Goal: Transaction & Acquisition: Purchase product/service

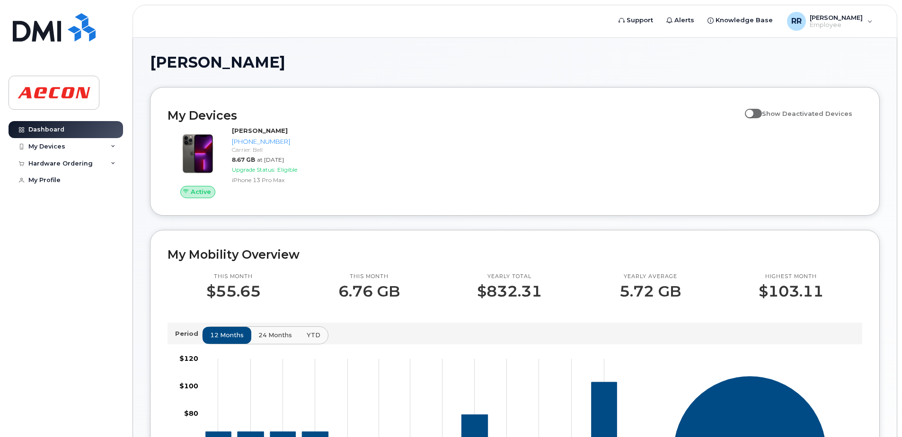
drag, startPoint x: 544, startPoint y: 371, endPoint x: 557, endPoint y: 197, distance: 174.7
click at [760, 114] on span at bounding box center [753, 113] width 17 height 9
click at [753, 112] on input "Show Deactivated Devices" at bounding box center [749, 109] width 8 height 8
click at [760, 114] on span at bounding box center [753, 113] width 17 height 9
click at [753, 112] on input "Show Deactivated Devices" at bounding box center [749, 109] width 8 height 8
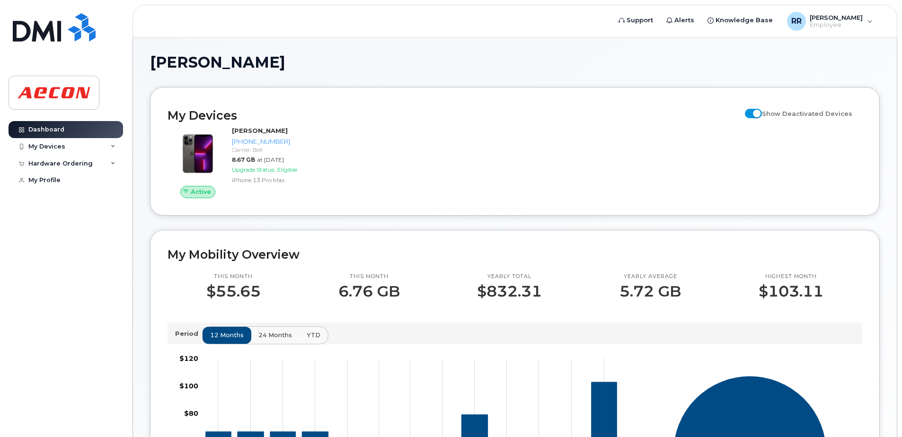
checkbox input "false"
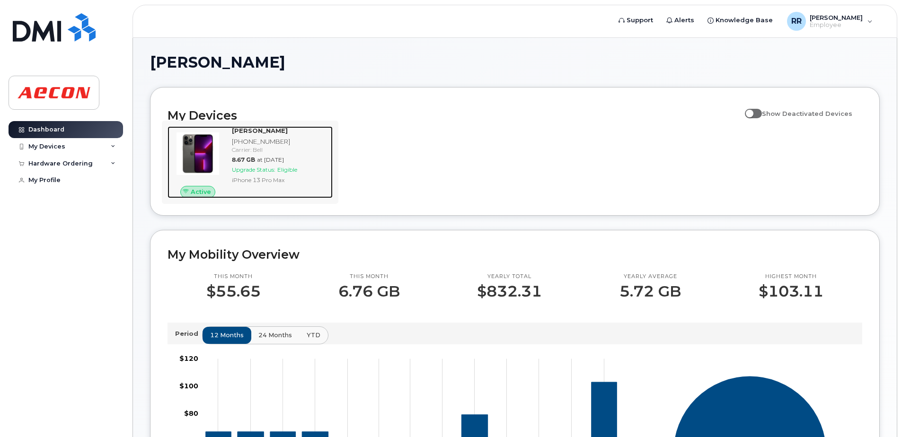
click at [288, 172] on span "Eligible" at bounding box center [287, 169] width 20 height 7
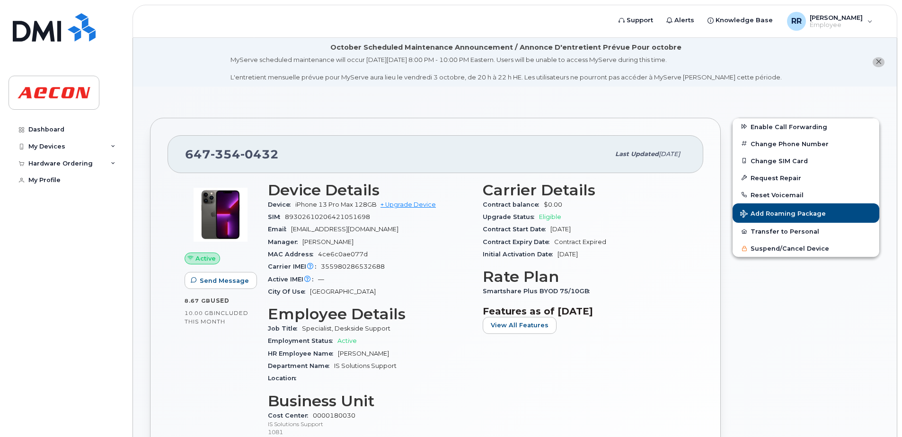
drag, startPoint x: 397, startPoint y: 363, endPoint x: 397, endPoint y: 191, distance: 171.9
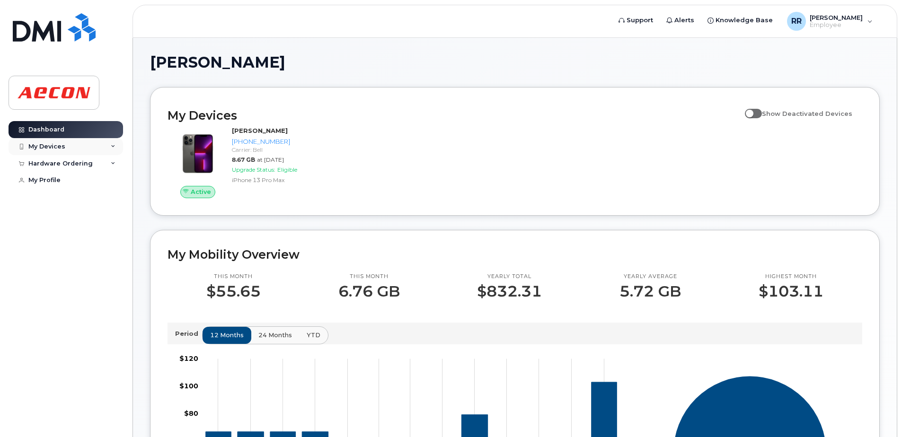
click at [87, 144] on div "My Devices" at bounding box center [66, 146] width 115 height 17
click at [84, 223] on div "Hardware Ordering" at bounding box center [66, 214] width 115 height 17
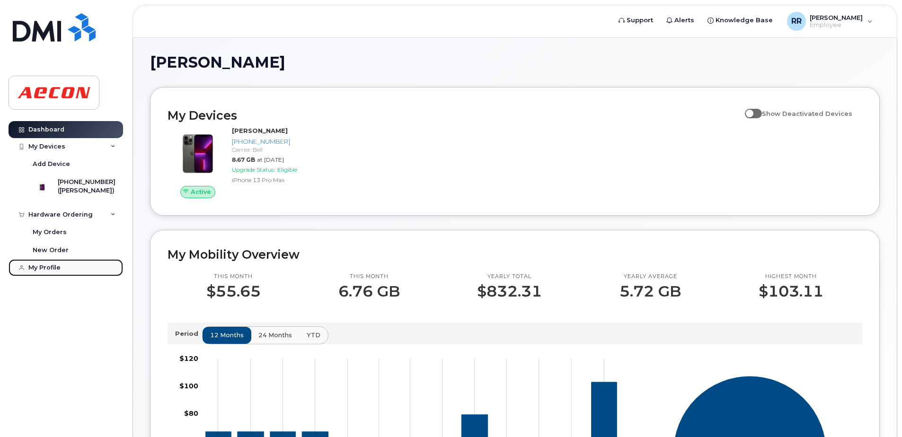
click at [63, 276] on link "My Profile" at bounding box center [66, 267] width 115 height 17
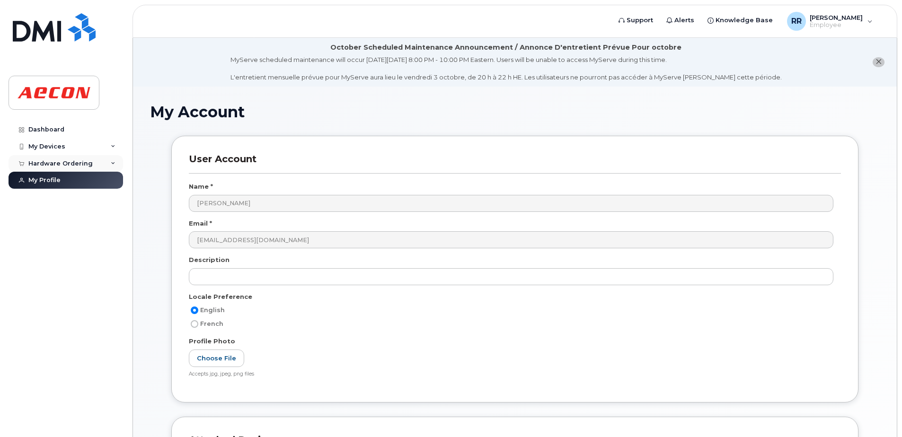
click at [72, 165] on div "Hardware Ordering" at bounding box center [60, 164] width 64 height 8
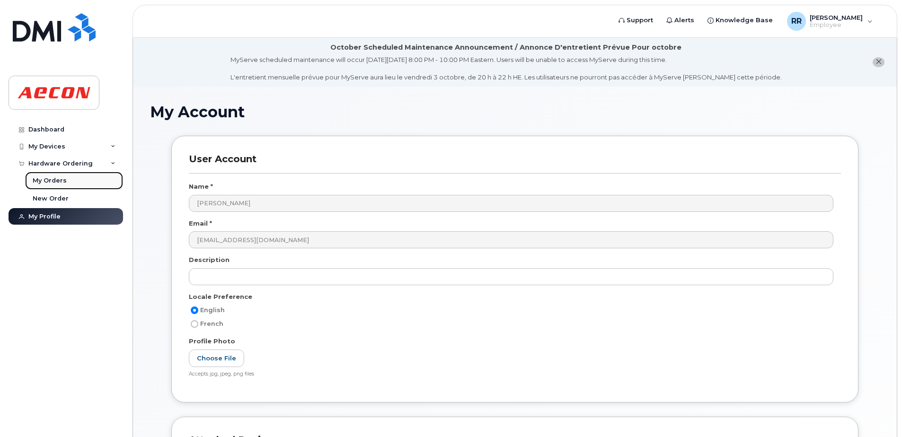
click at [68, 183] on link "My Orders" at bounding box center [74, 181] width 98 height 18
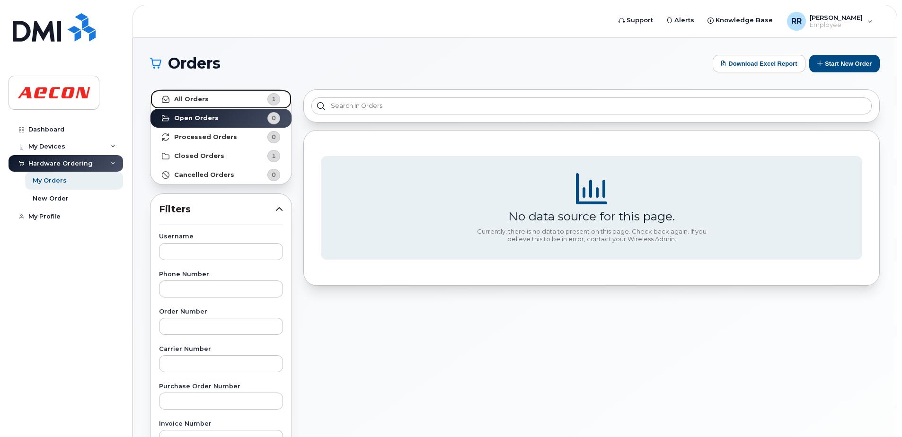
click at [219, 93] on link "All Orders 1" at bounding box center [221, 99] width 141 height 19
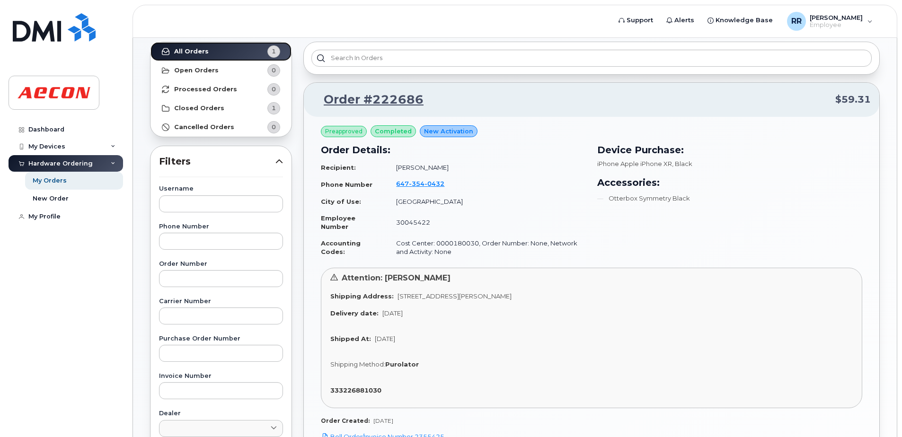
scroll to position [47, 0]
click at [84, 200] on link "New Order" at bounding box center [74, 199] width 98 height 18
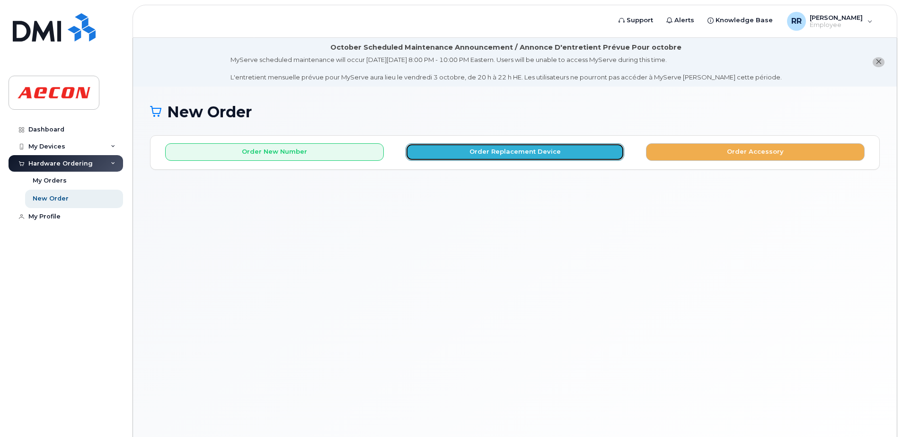
drag, startPoint x: 606, startPoint y: 158, endPoint x: 718, endPoint y: 185, distance: 114.9
click at [697, 203] on div "New Order × Share This Order If you want to allow others to create or edit orde…" at bounding box center [515, 274] width 764 height 374
click at [610, 149] on button "Order Replacement Device" at bounding box center [515, 152] width 219 height 18
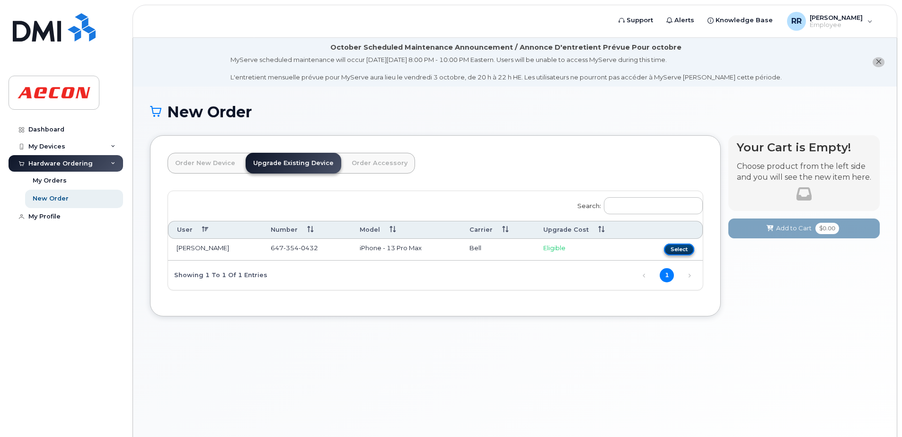
click at [680, 254] on button "Select" at bounding box center [679, 250] width 30 height 12
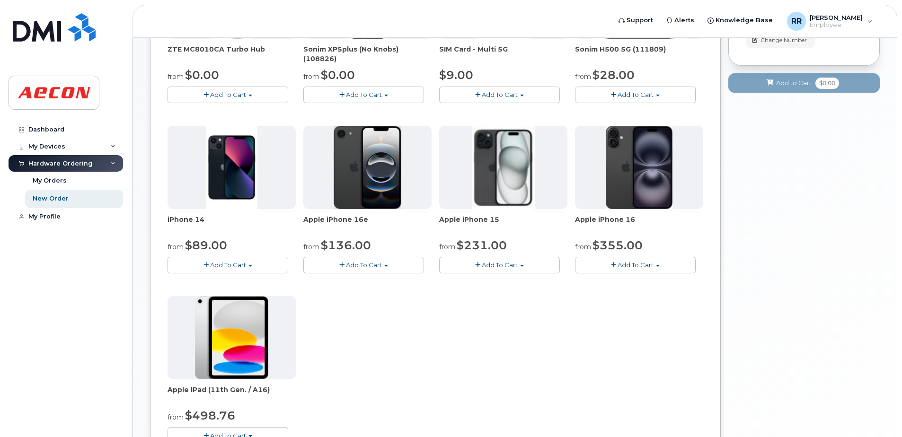
scroll to position [267, 0]
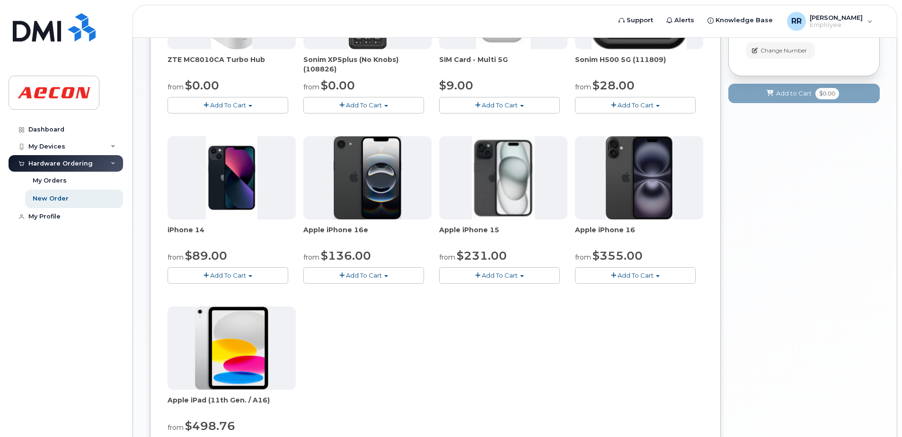
click at [533, 276] on button "Add To Cart" at bounding box center [499, 275] width 121 height 17
click at [514, 305] on link "$1072.08 - Full Retail (128GB)" at bounding box center [505, 305] width 127 height 12
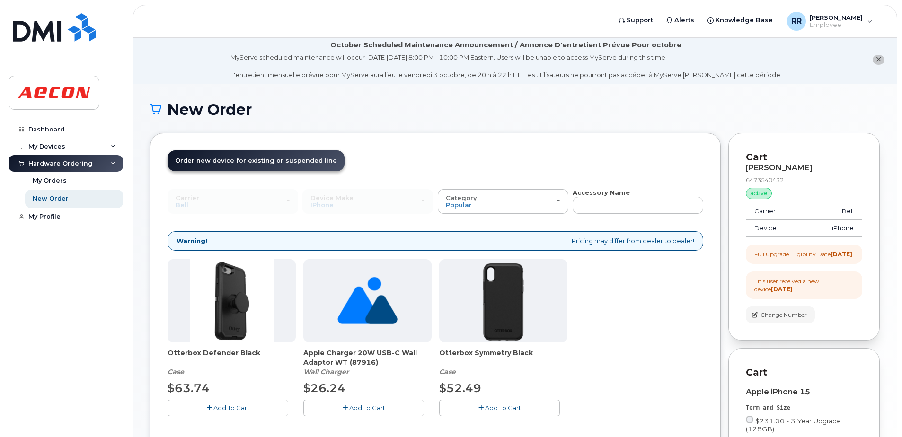
scroll to position [0, 0]
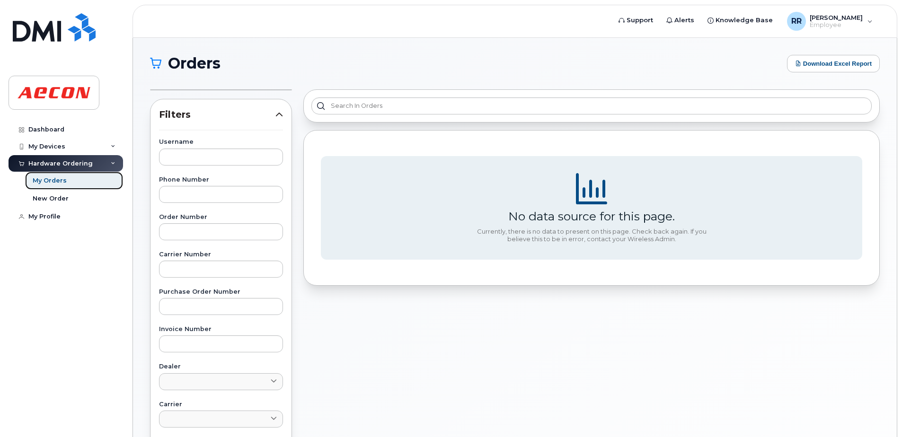
click at [80, 175] on link "My Orders" at bounding box center [74, 181] width 98 height 18
click at [81, 194] on link "New Order" at bounding box center [74, 199] width 98 height 18
click at [88, 197] on link "New Order" at bounding box center [74, 199] width 98 height 18
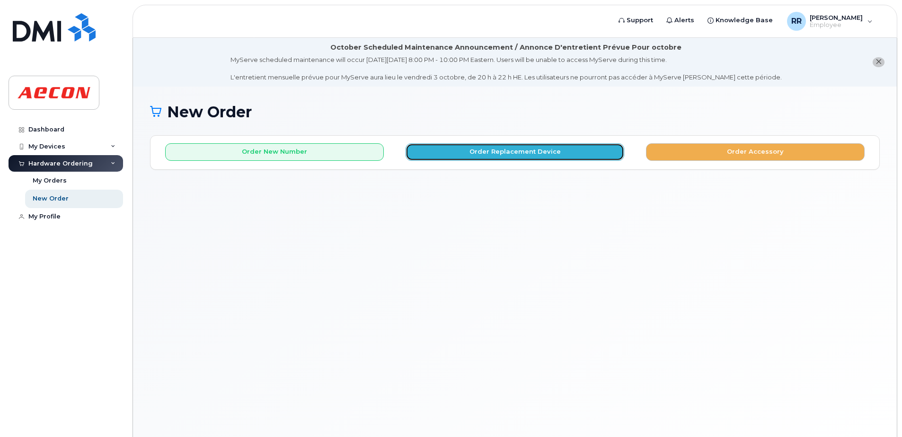
click at [511, 157] on button "Order Replacement Device" at bounding box center [515, 152] width 219 height 18
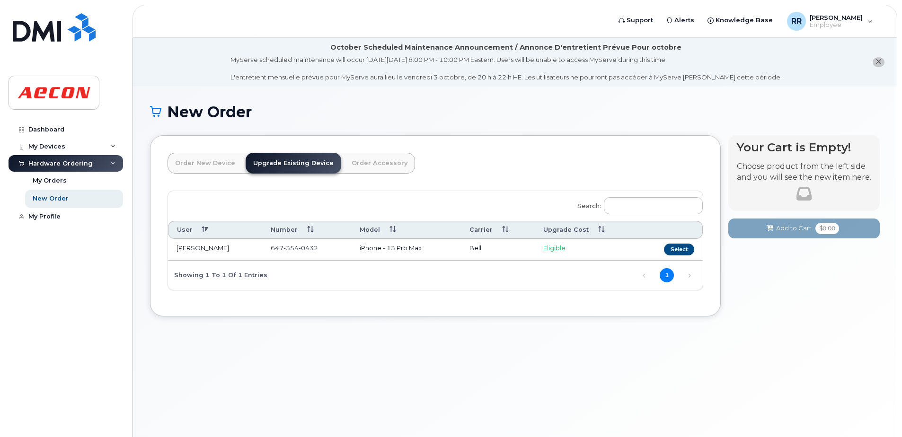
click at [216, 168] on link "Order New Device" at bounding box center [205, 163] width 75 height 21
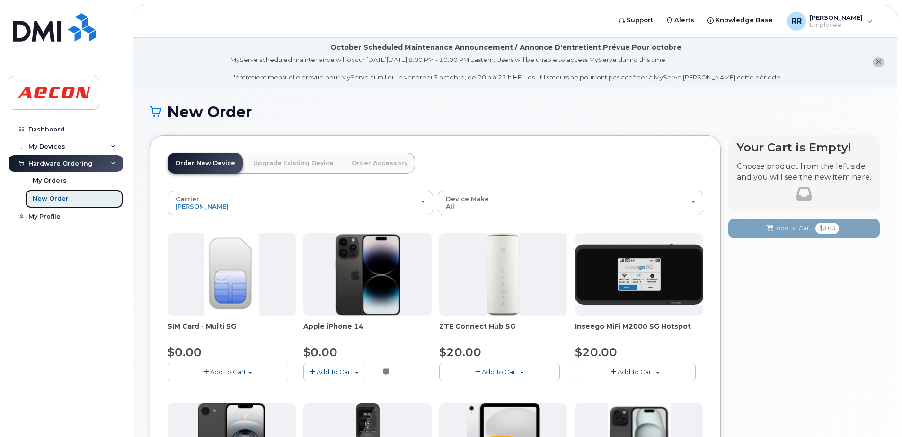
click at [81, 203] on link "New Order" at bounding box center [74, 199] width 98 height 18
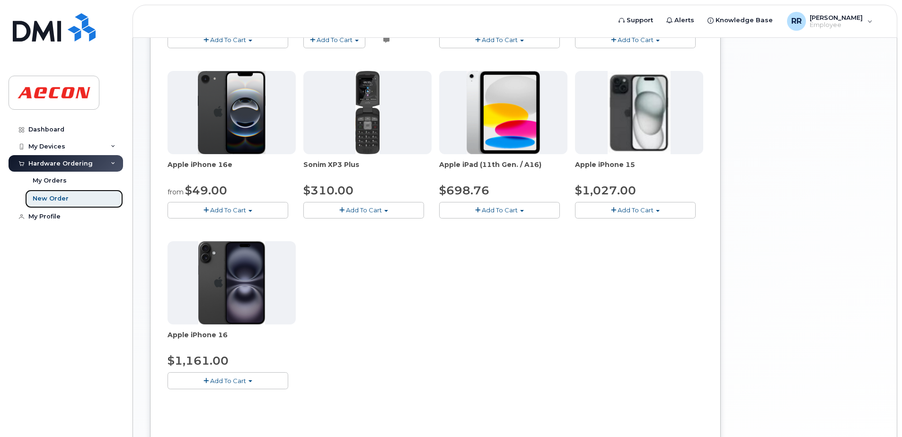
scroll to position [409, 0]
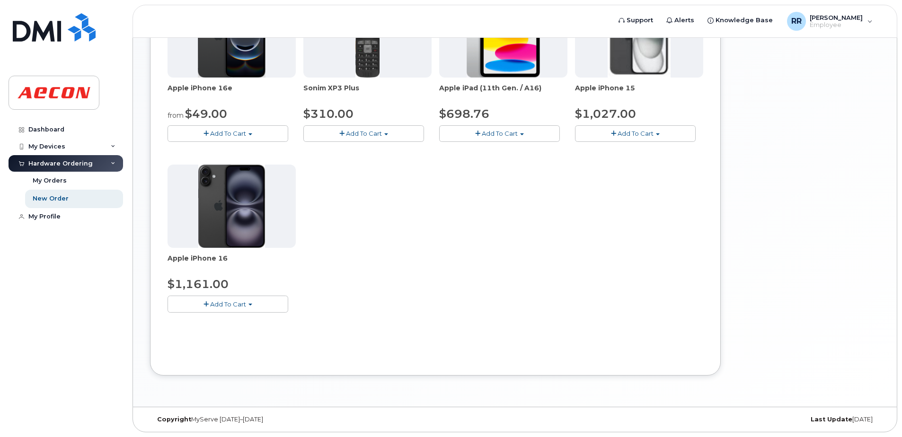
click at [247, 226] on img at bounding box center [231, 206] width 67 height 83
click at [250, 310] on button "Add To Cart" at bounding box center [228, 304] width 121 height 17
click at [245, 320] on link "$1161.00 - Full Retail (128GB)" at bounding box center [226, 322] width 112 height 12
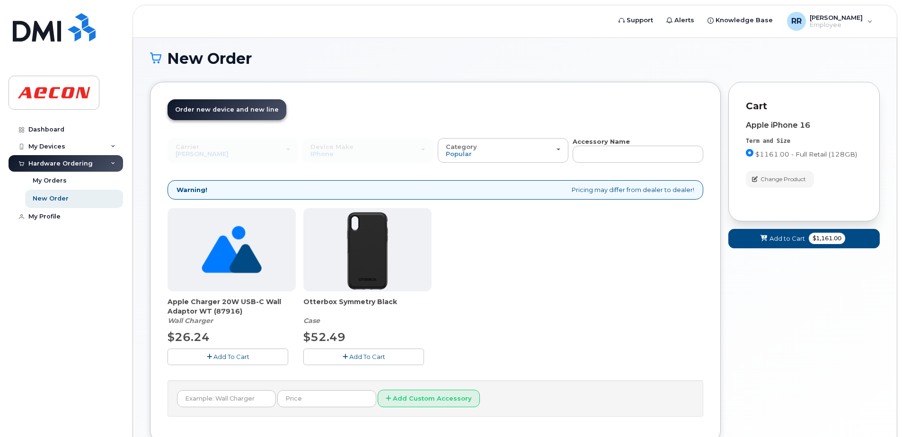
scroll to position [122, 0]
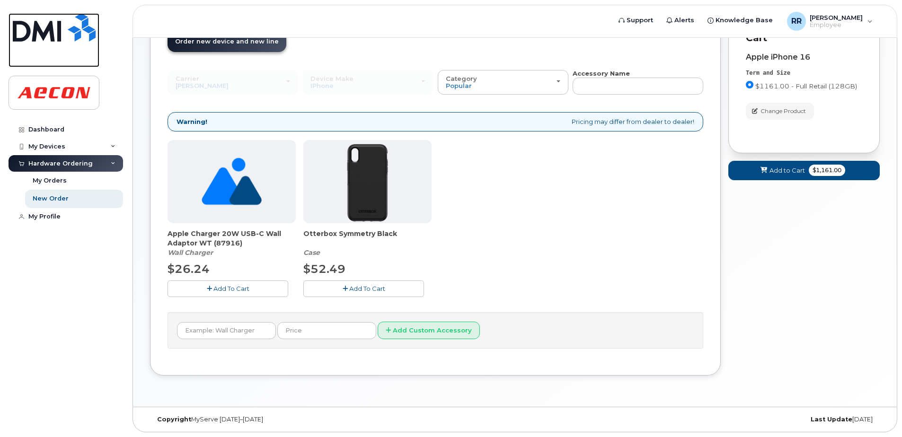
click at [58, 32] on img at bounding box center [54, 27] width 83 height 28
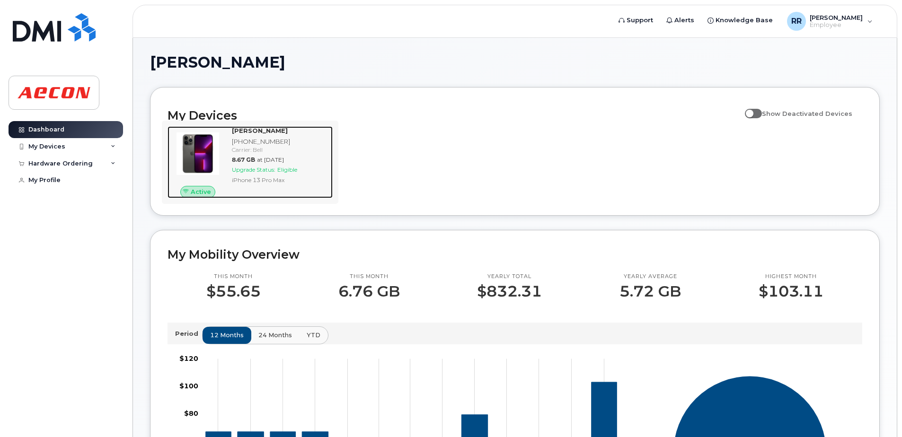
click at [283, 172] on span "Eligible" at bounding box center [287, 169] width 20 height 7
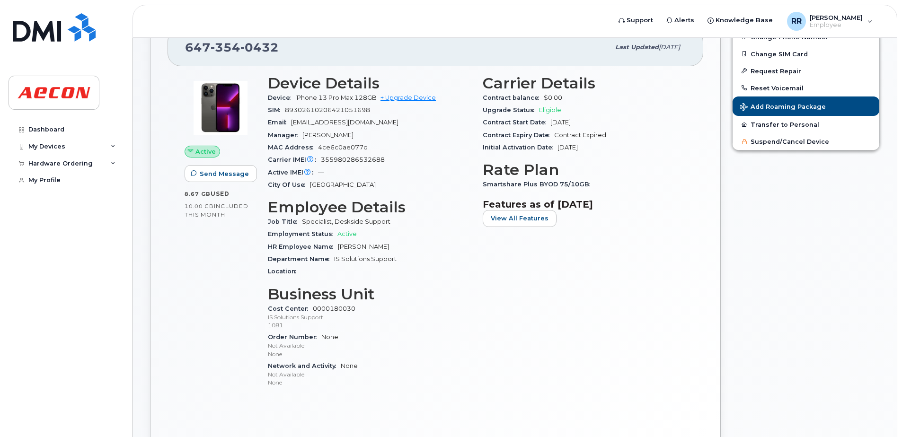
scroll to position [142, 0]
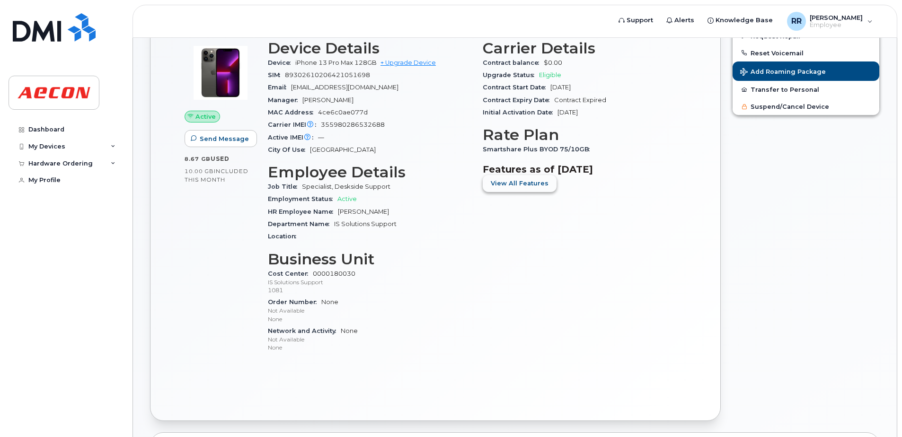
click at [485, 184] on button "View All Features" at bounding box center [520, 183] width 74 height 17
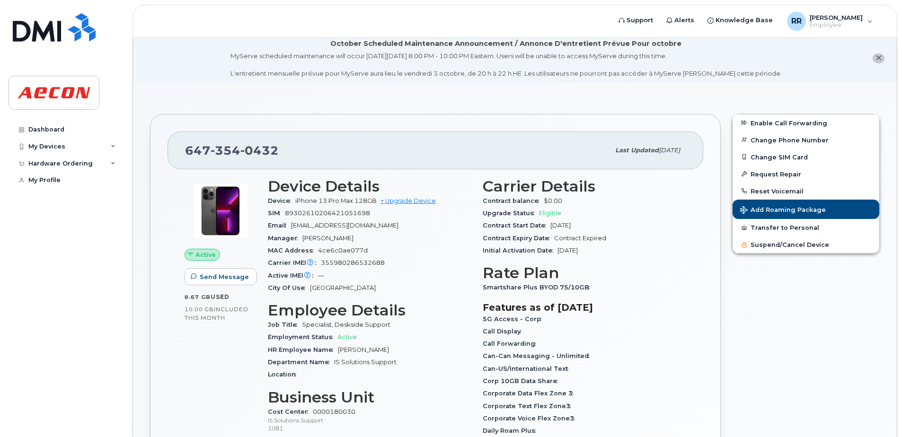
scroll to position [0, 0]
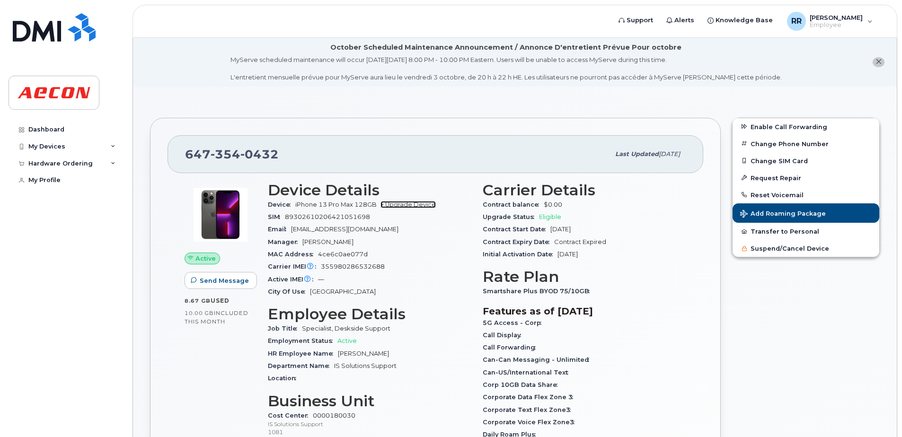
click at [401, 205] on link "+ Upgrade Device" at bounding box center [408, 204] width 55 height 7
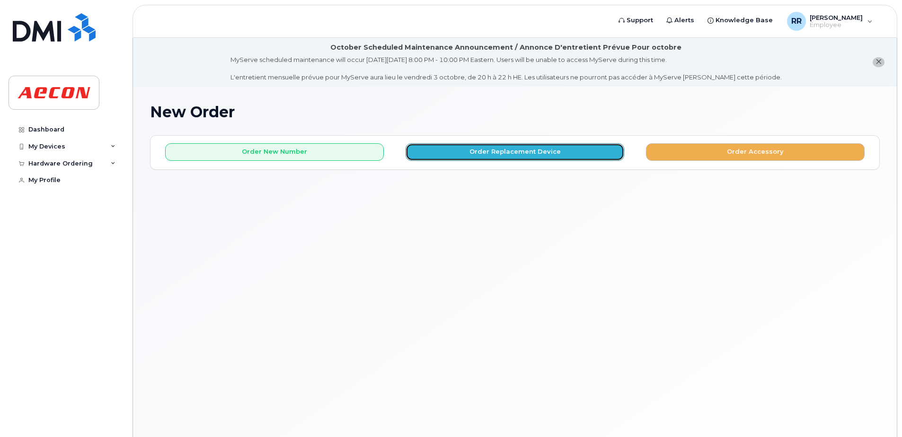
drag, startPoint x: 501, startPoint y: 154, endPoint x: 495, endPoint y: 179, distance: 26.3
click at [497, 178] on div "New Order × Share This Order If you want to allow others to create or edit orde…" at bounding box center [515, 274] width 764 height 374
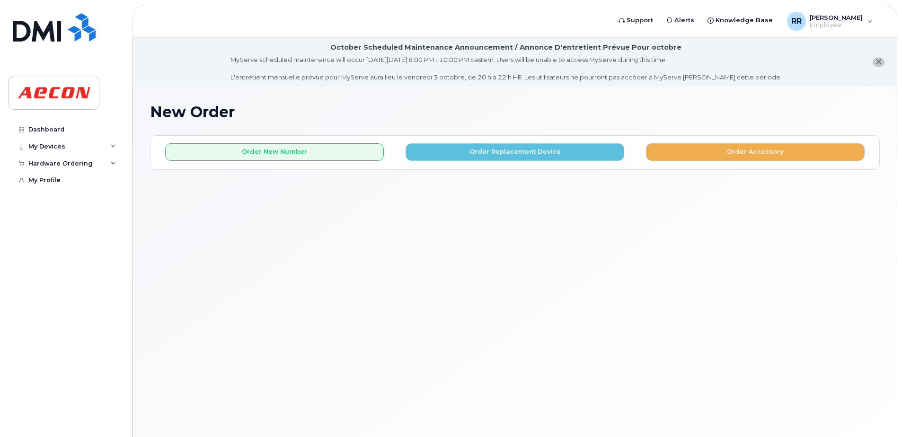
click at [495, 179] on div "New Order × Share This Order If you want to allow others to create or edit orde…" at bounding box center [515, 274] width 764 height 374
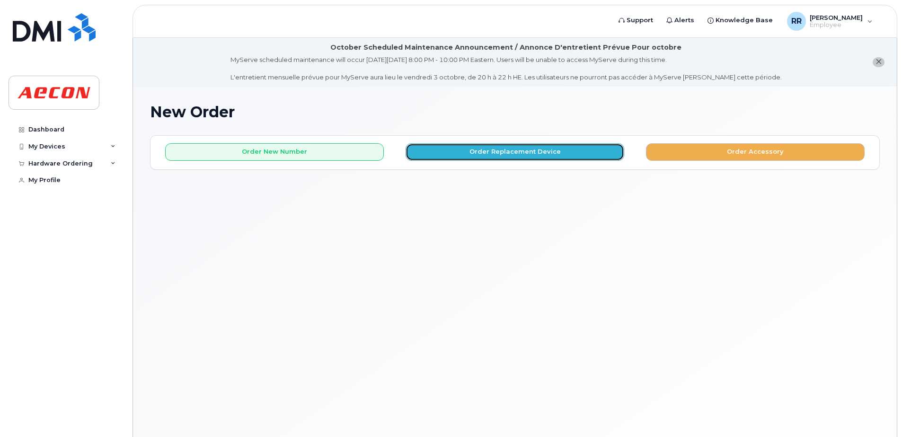
click at [482, 147] on button "Order Replacement Device" at bounding box center [515, 152] width 219 height 18
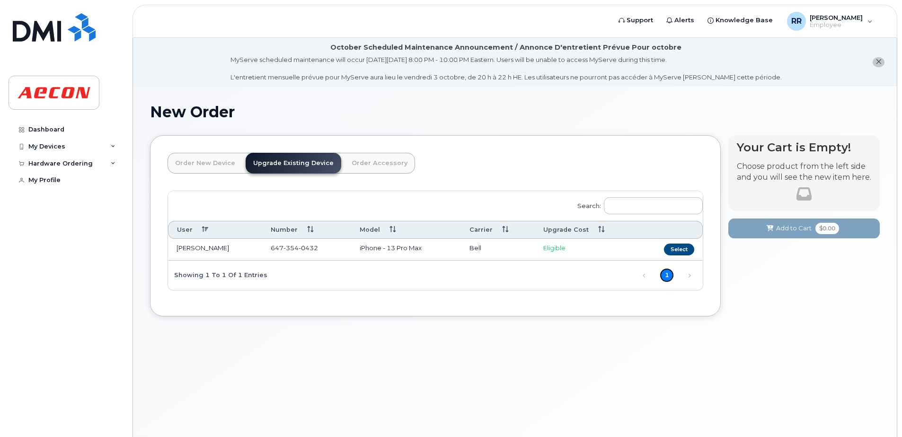
click at [669, 269] on link "1" at bounding box center [667, 275] width 14 height 14
click at [674, 248] on button "Select" at bounding box center [679, 250] width 30 height 12
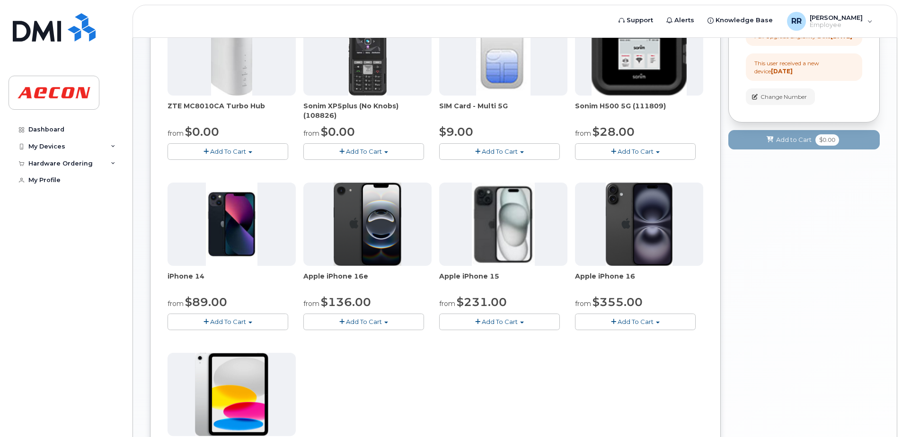
scroll to position [284, 0]
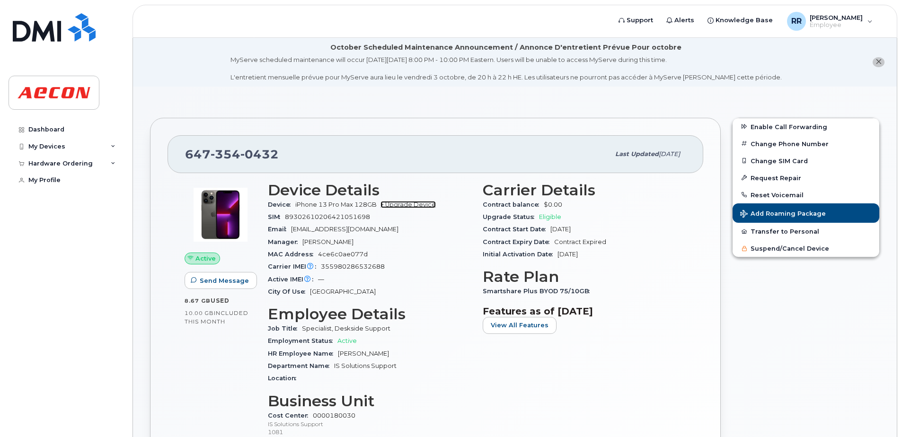
click at [409, 205] on link "+ Upgrade Device" at bounding box center [408, 204] width 55 height 7
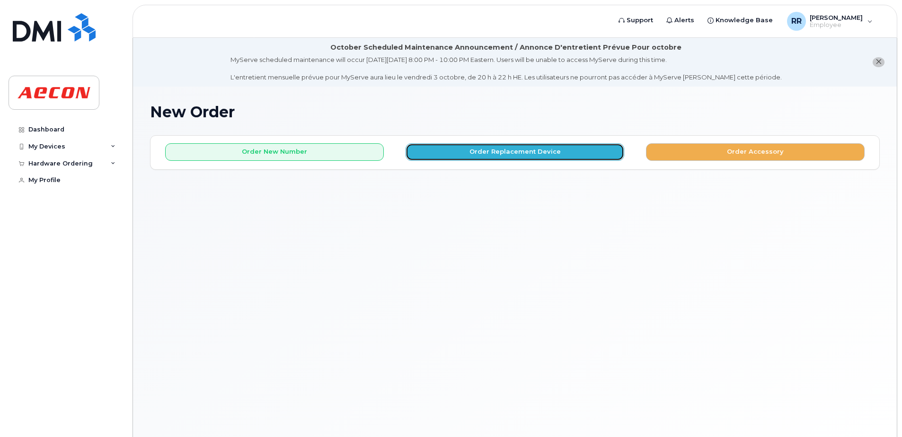
click at [481, 151] on button "Order Replacement Device" at bounding box center [515, 152] width 219 height 18
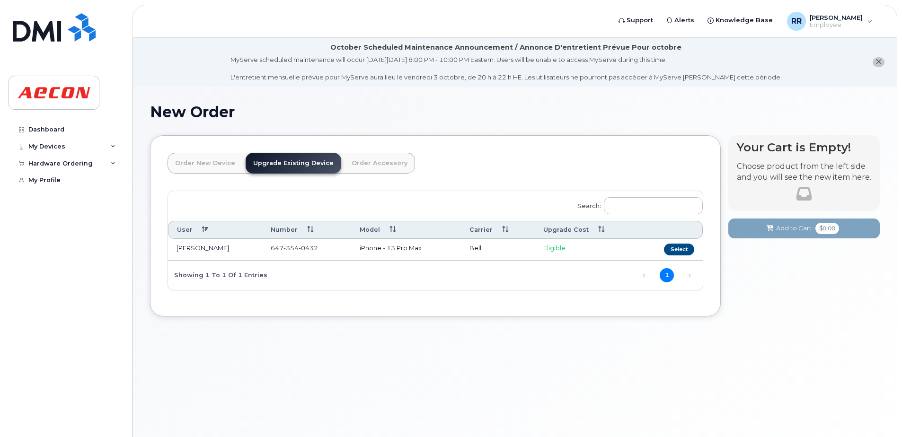
click at [356, 159] on link "Order Accessory" at bounding box center [379, 163] width 71 height 21
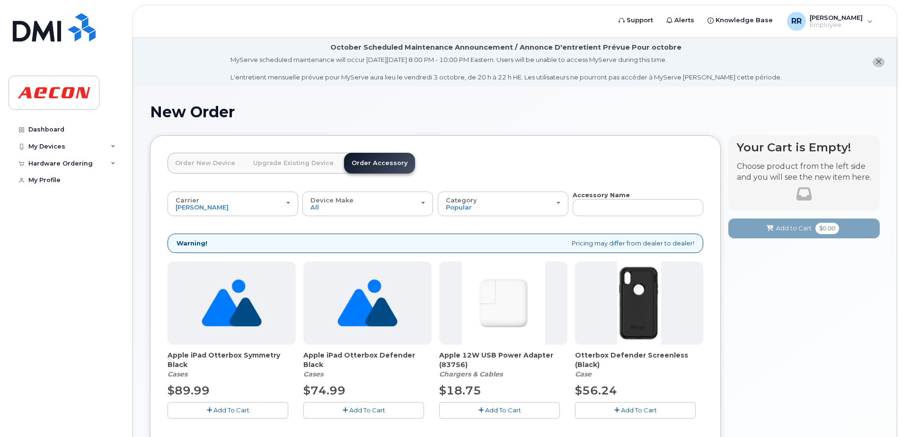
click at [192, 164] on link "Order New Device" at bounding box center [205, 163] width 75 height 21
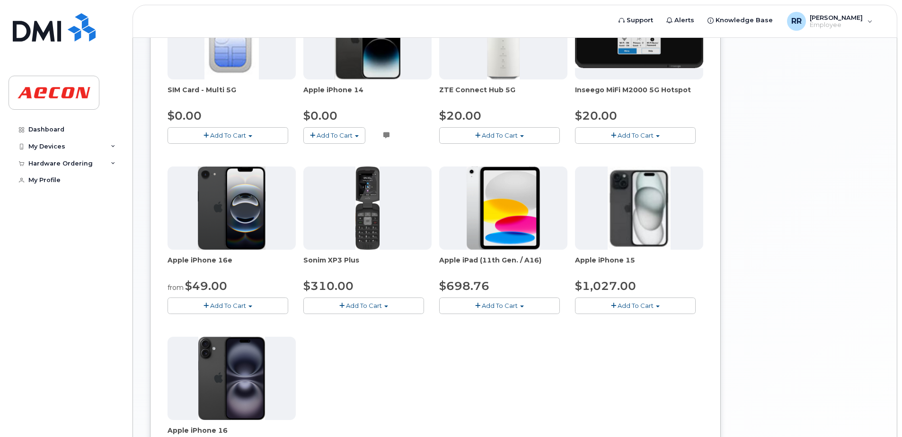
scroll to position [47, 0]
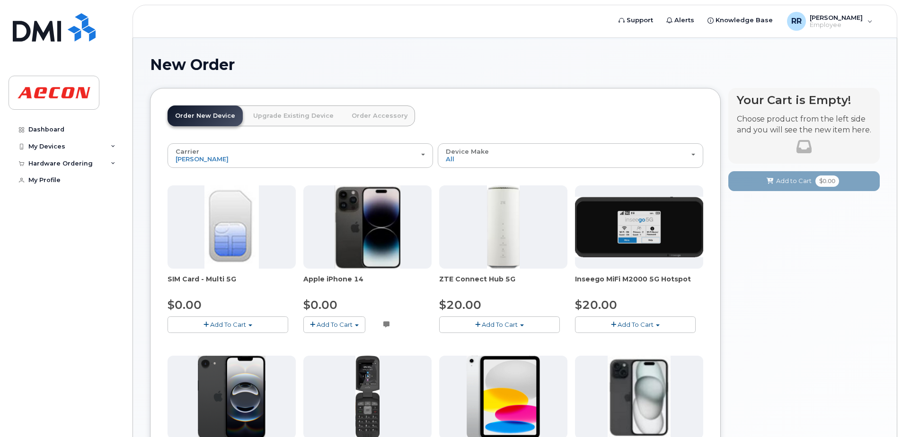
click at [287, 112] on link "Upgrade Existing Device" at bounding box center [294, 116] width 96 height 21
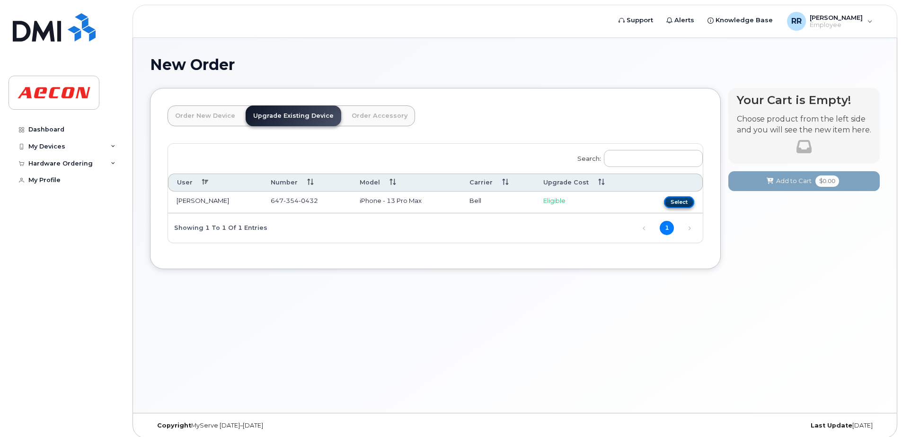
click at [666, 203] on button "Select" at bounding box center [679, 202] width 30 height 12
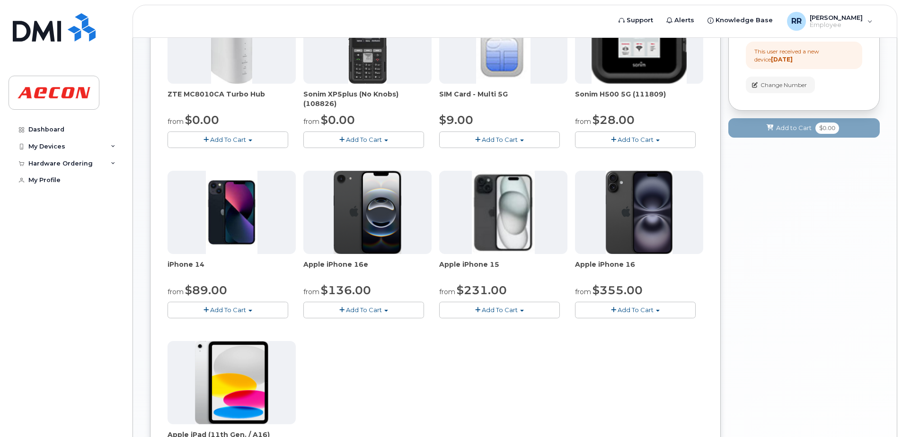
scroll to position [237, 0]
